Goal: Information Seeking & Learning: Find specific page/section

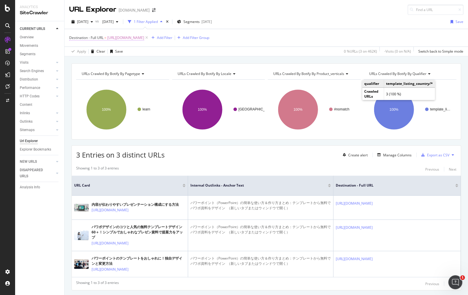
scroll to position [0, 113]
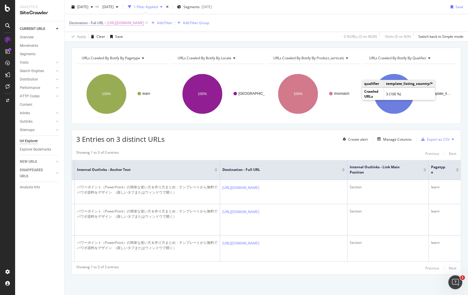
click at [136, 24] on span "[URL][DOMAIN_NAME]" at bounding box center [125, 23] width 37 height 8
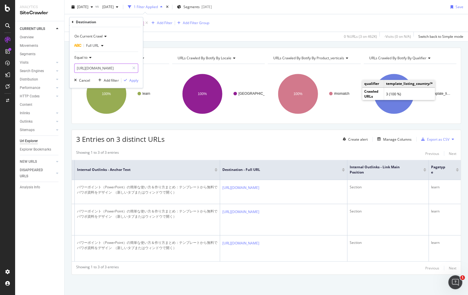
drag, startPoint x: 136, startPoint y: 67, endPoint x: 127, endPoint y: 67, distance: 9.0
click at [136, 67] on div at bounding box center [133, 68] width 8 height 9
click at [125, 67] on input "text" at bounding box center [105, 68] width 63 height 9
paste input "[URL][DOMAIN_NAME]"
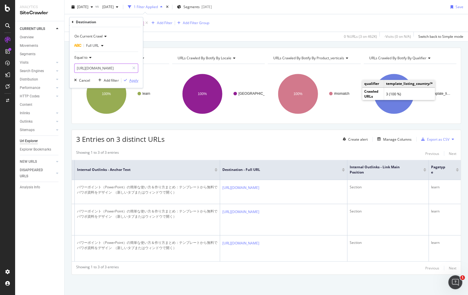
type input "[URL][DOMAIN_NAME]"
click at [132, 80] on div "Apply" at bounding box center [133, 80] width 9 height 5
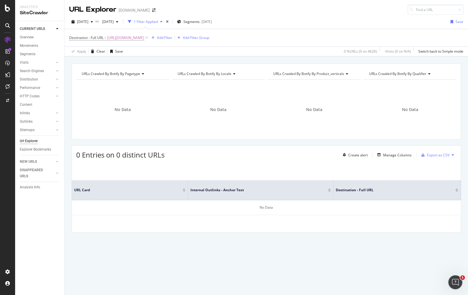
click at [144, 38] on span "[URL][DOMAIN_NAME]" at bounding box center [125, 38] width 37 height 8
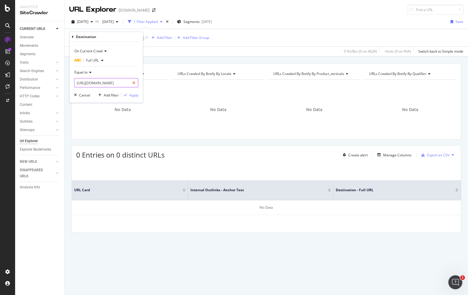
click at [133, 83] on icon at bounding box center [133, 83] width 3 height 4
click at [118, 82] on input "text" at bounding box center [105, 82] width 63 height 9
paste input "[URL][DOMAIN_NAME]"
type input "[URL][DOMAIN_NAME]"
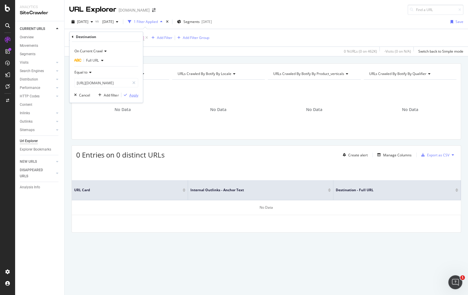
click at [131, 97] on div "Apply" at bounding box center [133, 94] width 9 height 5
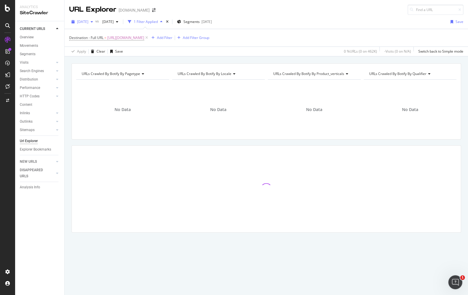
click at [88, 23] on span "[DATE]" at bounding box center [82, 21] width 11 height 5
click at [113, 59] on div "1.0M URLs" at bounding box center [120, 60] width 17 height 5
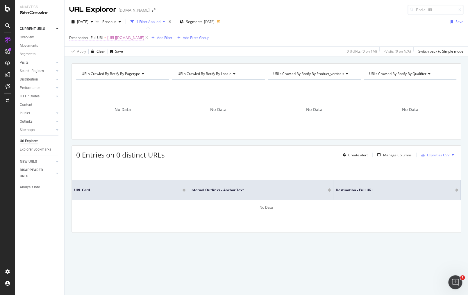
click at [144, 37] on span "[URL][DOMAIN_NAME]" at bounding box center [125, 38] width 37 height 8
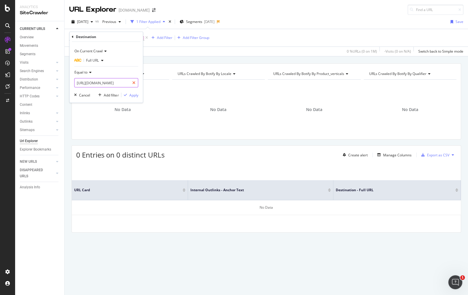
click at [135, 81] on icon at bounding box center [133, 83] width 3 height 4
click at [119, 80] on input "text" at bounding box center [105, 82] width 63 height 9
paste input "[URL][DOMAIN_NAME]"
type input "[URL][DOMAIN_NAME]"
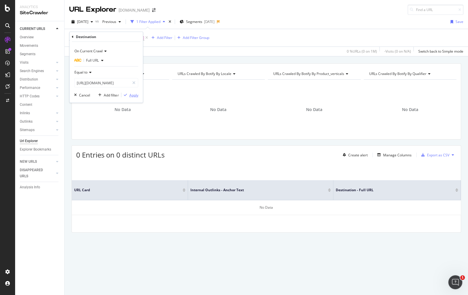
click at [130, 95] on div "Apply" at bounding box center [133, 94] width 9 height 5
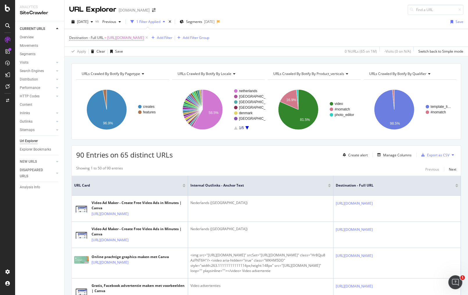
click at [138, 38] on span "[URL][DOMAIN_NAME]" at bounding box center [125, 38] width 37 height 8
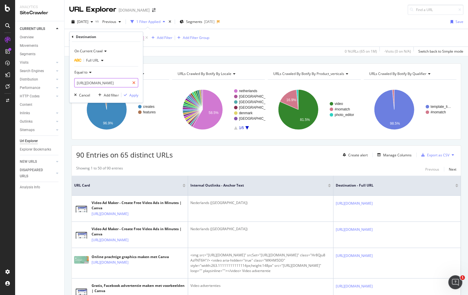
drag, startPoint x: 134, startPoint y: 88, endPoint x: 133, endPoint y: 82, distance: 5.9
click at [134, 88] on div "On Current Crawl Full URL Equal to [URL][DOMAIN_NAME] Cancel Add filter Apply" at bounding box center [106, 72] width 73 height 61
click at [133, 82] on icon at bounding box center [133, 83] width 3 height 4
click at [118, 85] on input "text" at bounding box center [105, 82] width 63 height 9
paste input "[URL][DOMAIN_NAME]"
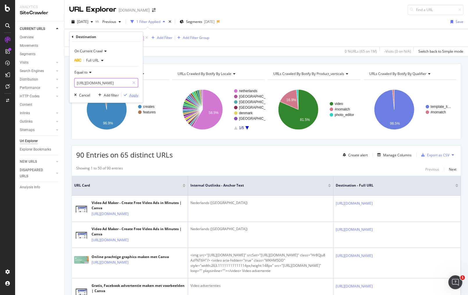
scroll to position [0, 40]
type input "[URL][DOMAIN_NAME]"
click at [132, 94] on div "Apply" at bounding box center [133, 94] width 9 height 5
